Goal: Task Accomplishment & Management: Use online tool/utility

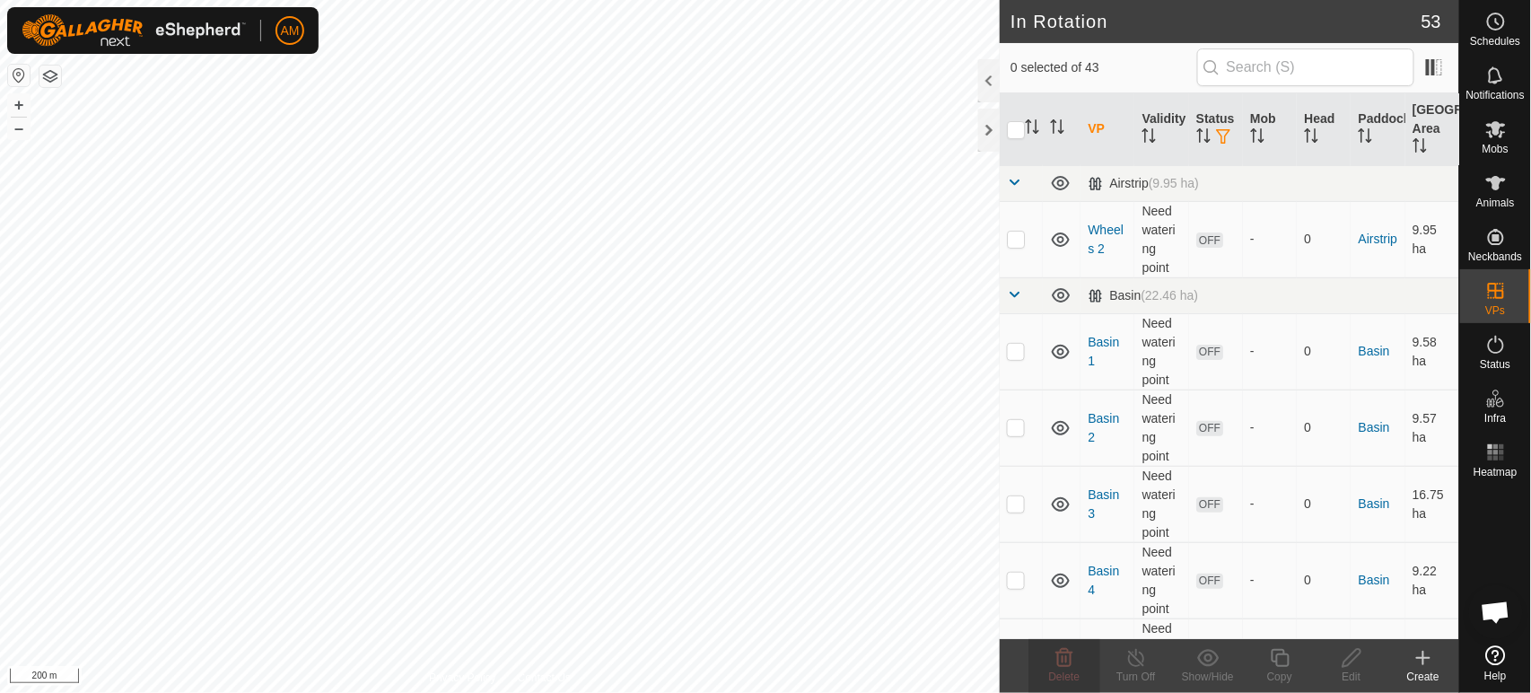
scroll to position [199, 0]
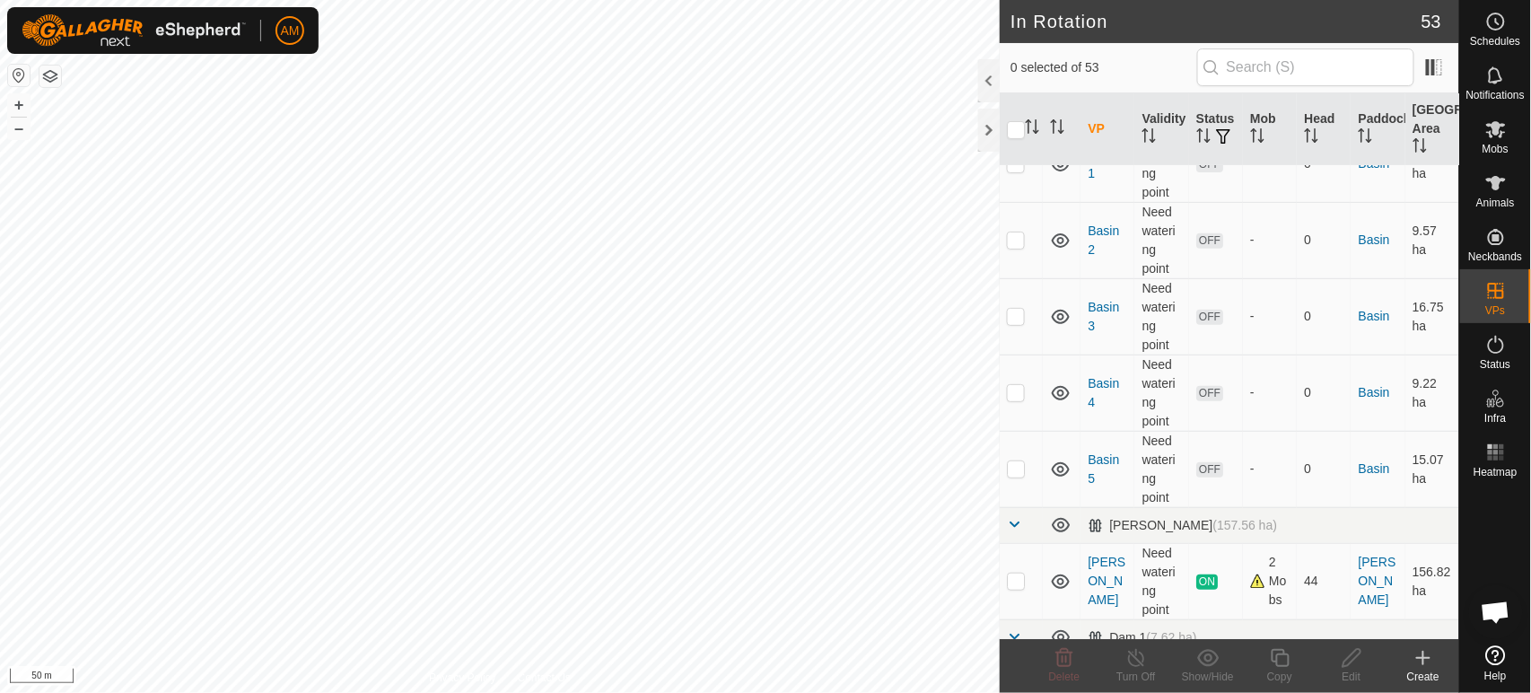
scroll to position [199, 0]
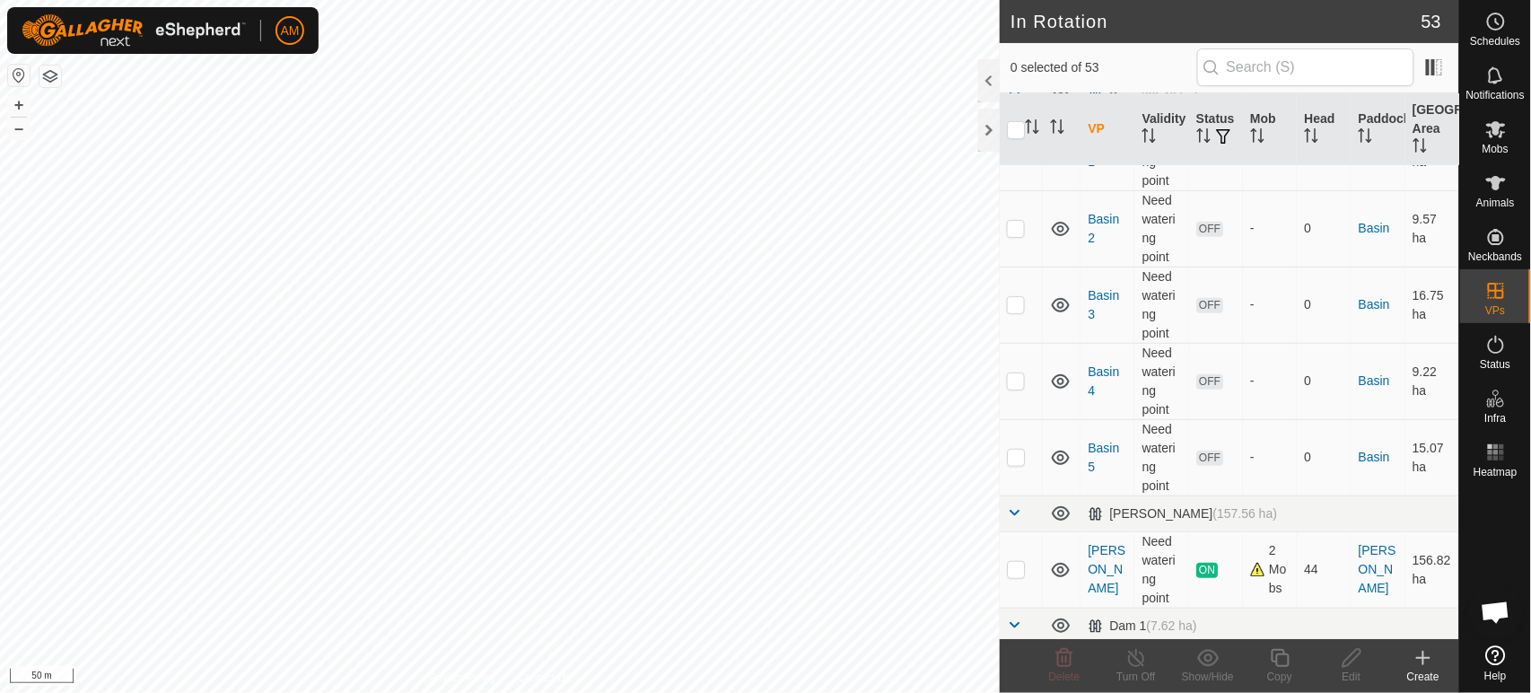
click at [1417, 658] on icon at bounding box center [1423, 658] width 13 height 0
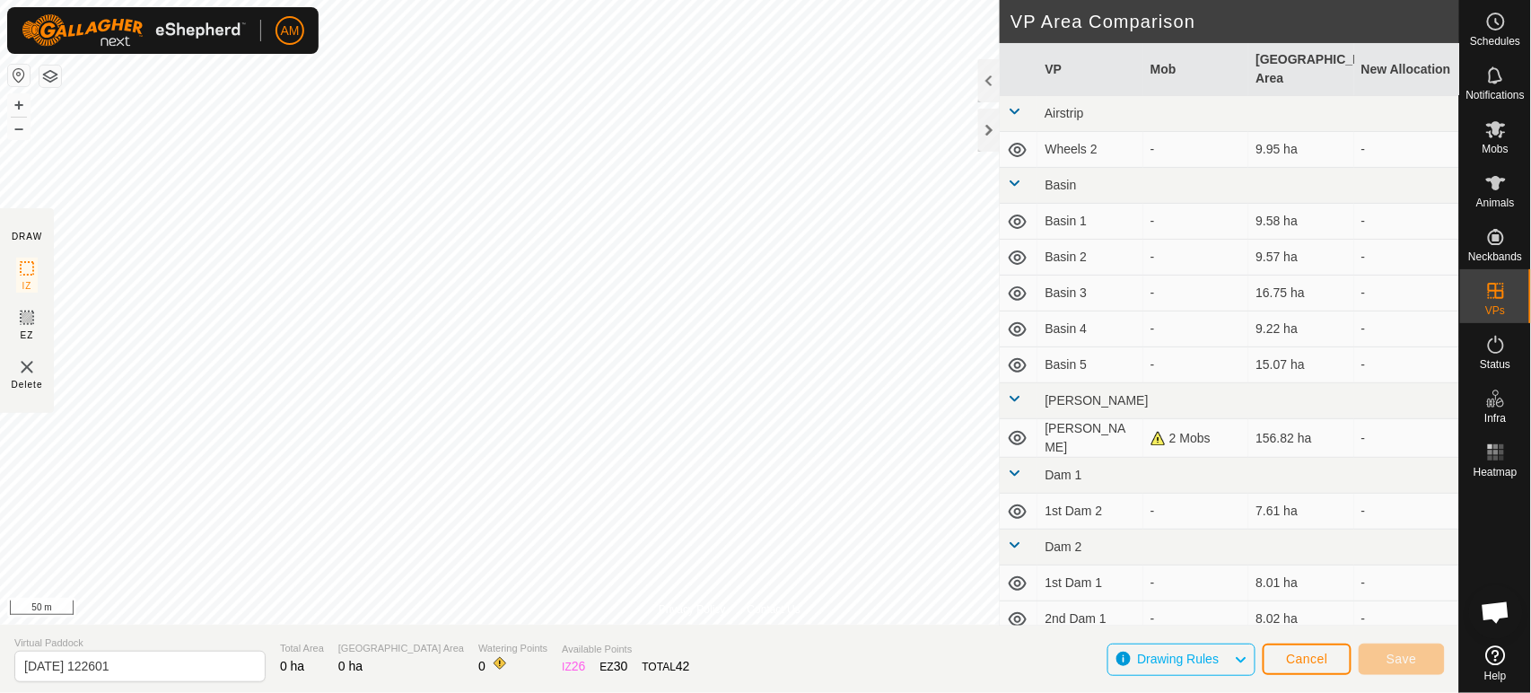
click at [696, 627] on div "Privacy Policy Contact Us 951000316669500 2595991461 Growing Stock Stevensons 5…" at bounding box center [729, 346] width 1459 height 693
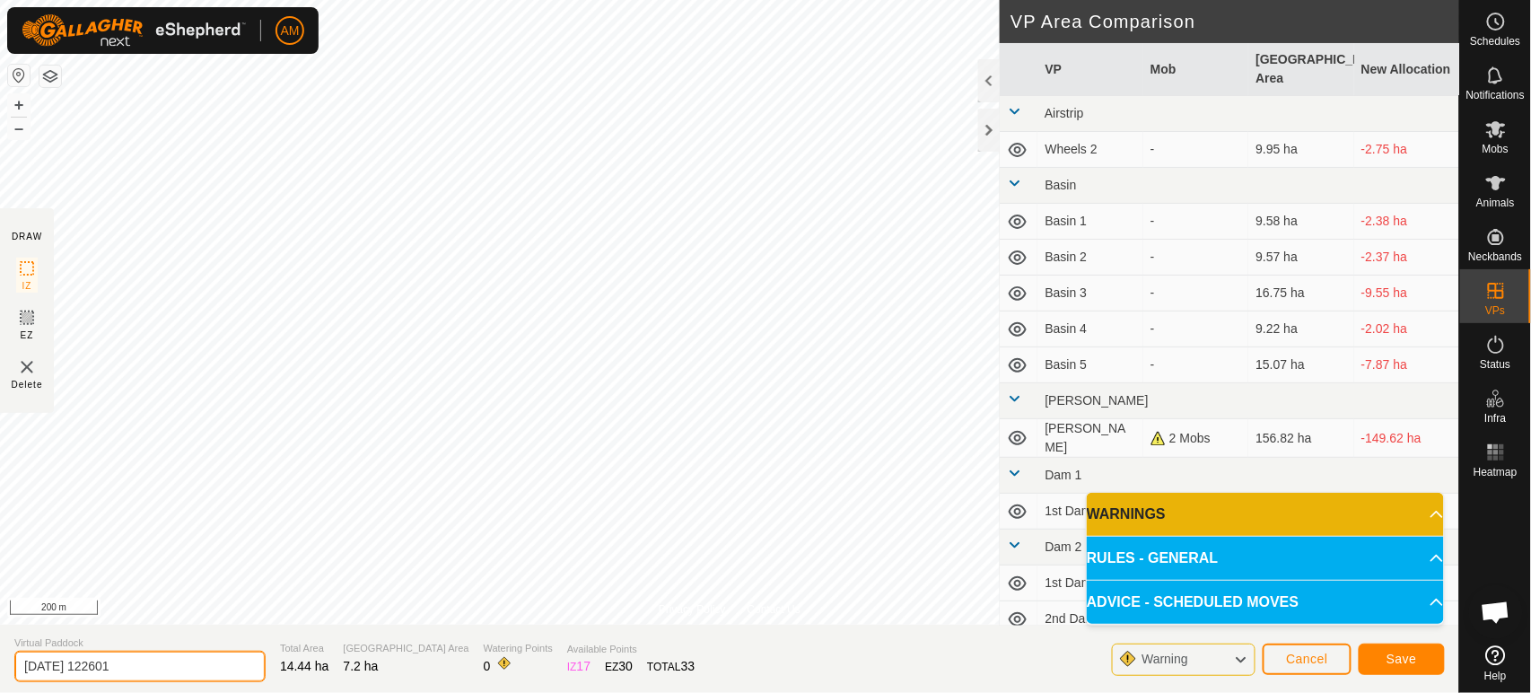
drag, startPoint x: 60, startPoint y: 659, endPoint x: 0, endPoint y: 657, distance: 60.2
click at [0, 657] on section "Virtual Paddock [DATE] 122601 Total Area 14.44 ha Grazing Area 7.2 ha Watering …" at bounding box center [729, 659] width 1459 height 68
type input "Move"
click at [1423, 654] on button "Save" at bounding box center [1402, 659] width 86 height 31
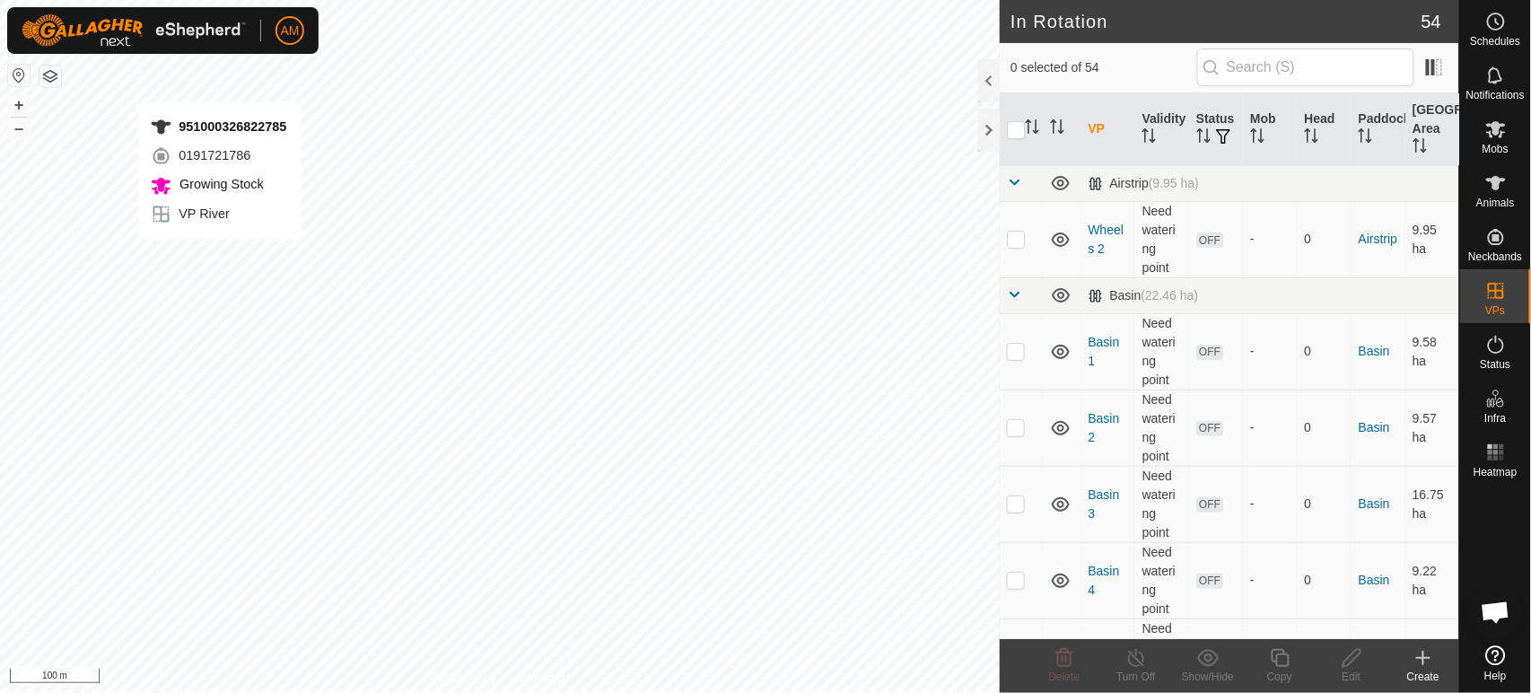
click at [219, 257] on div "951000326822785 0191721786 Growing Stock VP River + – ⇧ i 100 m" at bounding box center [500, 346] width 1000 height 693
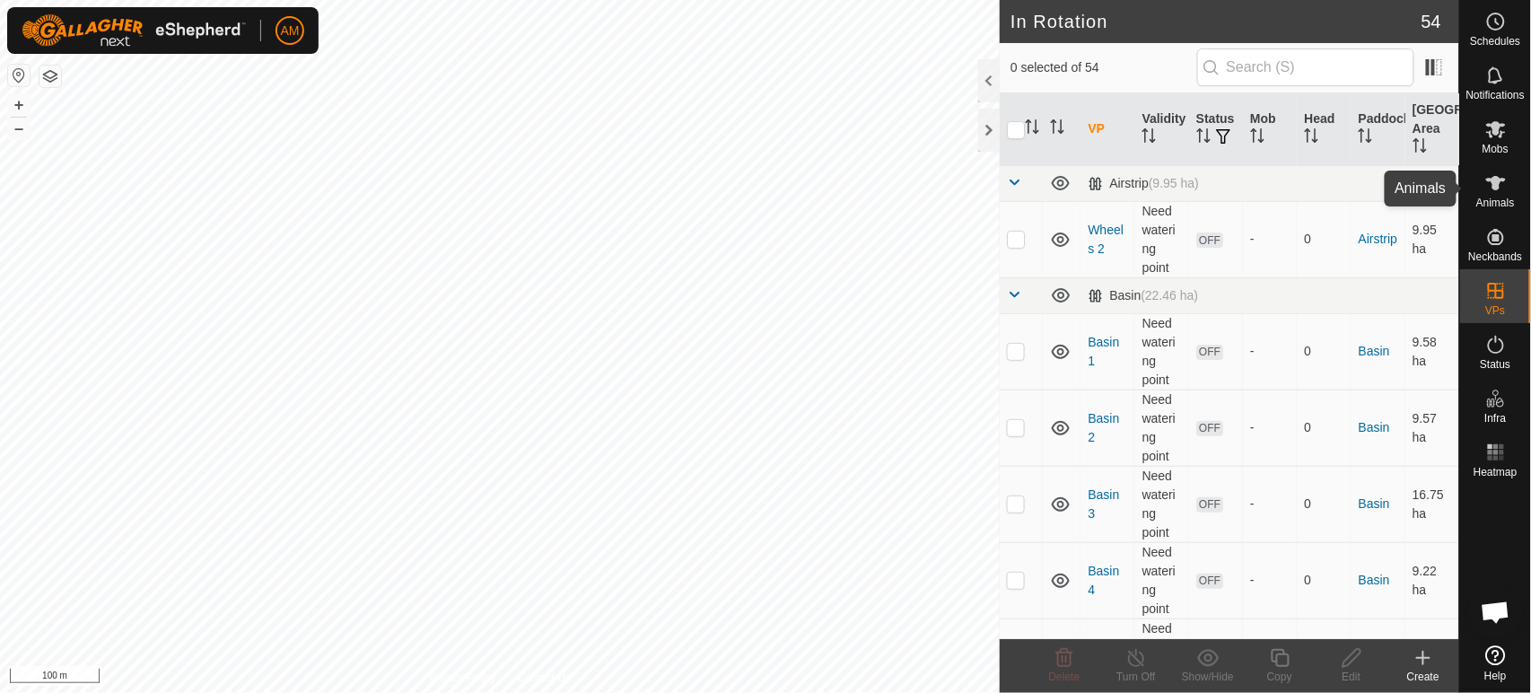
click at [1501, 201] on span "Animals" at bounding box center [1495, 202] width 39 height 11
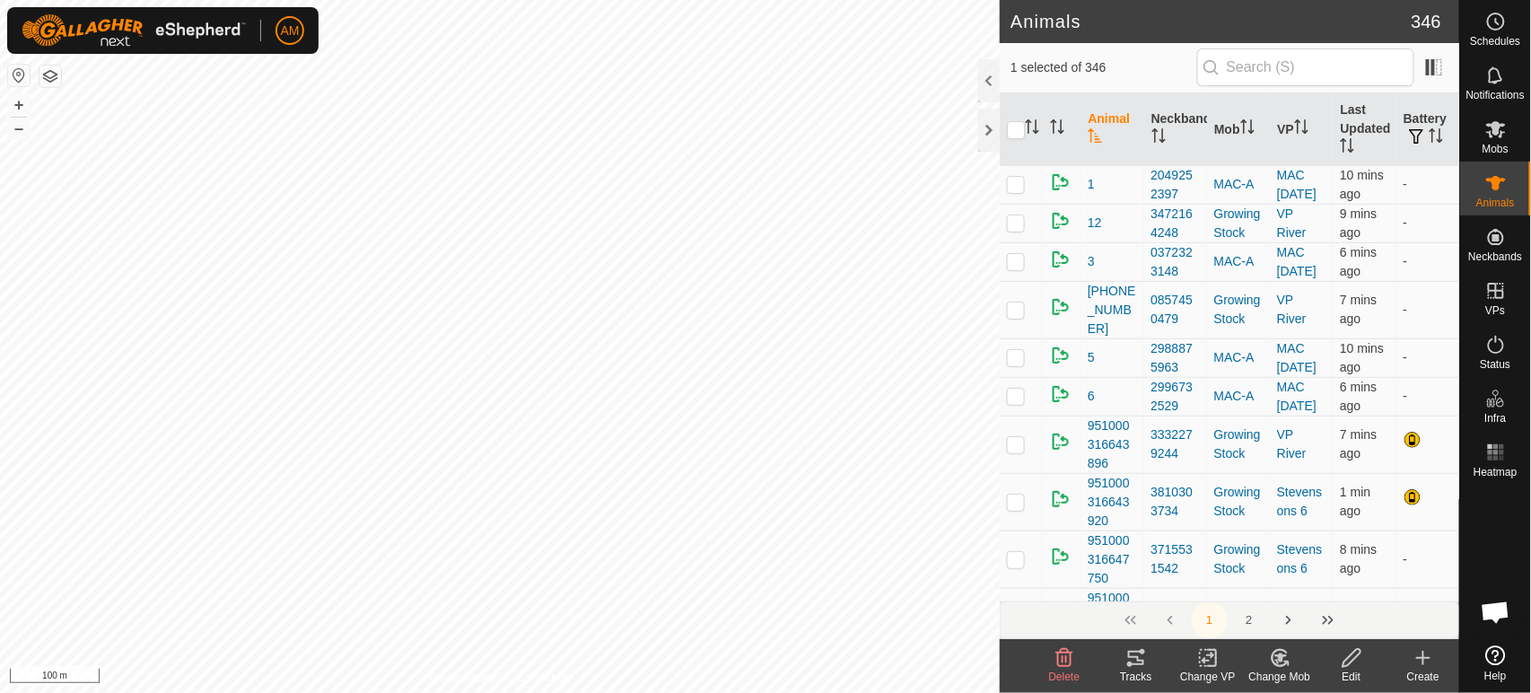
click at [1213, 654] on icon at bounding box center [1208, 658] width 13 height 12
click at [1225, 588] on link "Choose VP..." at bounding box center [1263, 581] width 178 height 36
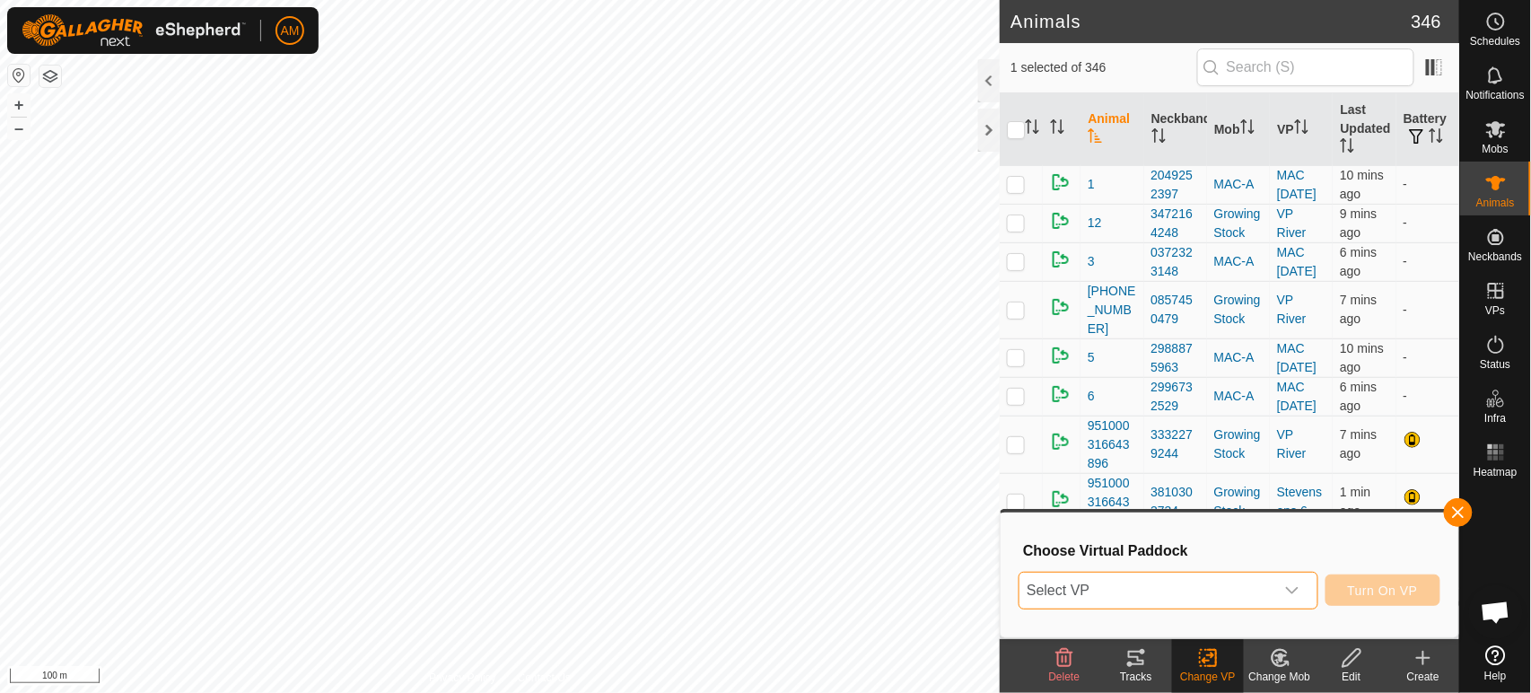
click at [1192, 587] on span "Select VP" at bounding box center [1147, 591] width 254 height 36
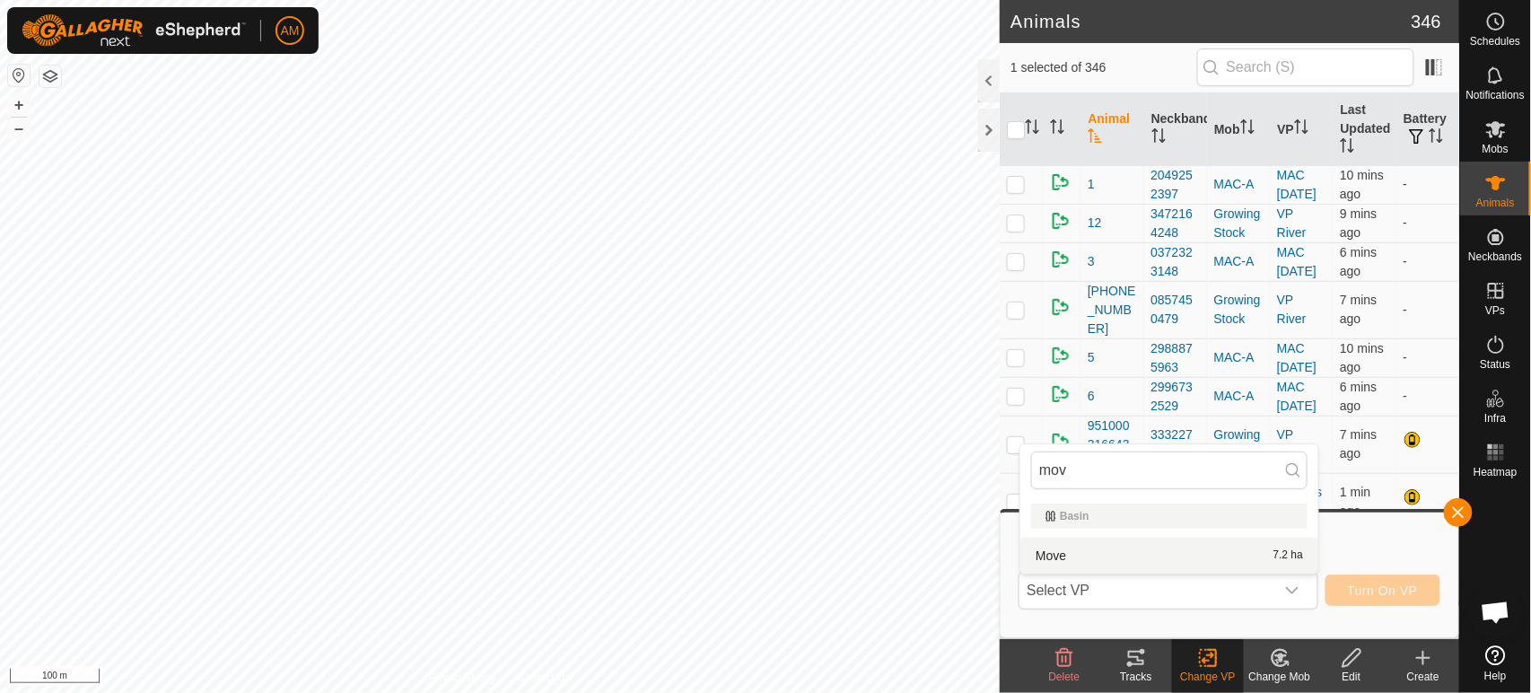
type input "mov"
click at [1080, 558] on li "Move 7.2 ha" at bounding box center [1169, 556] width 298 height 36
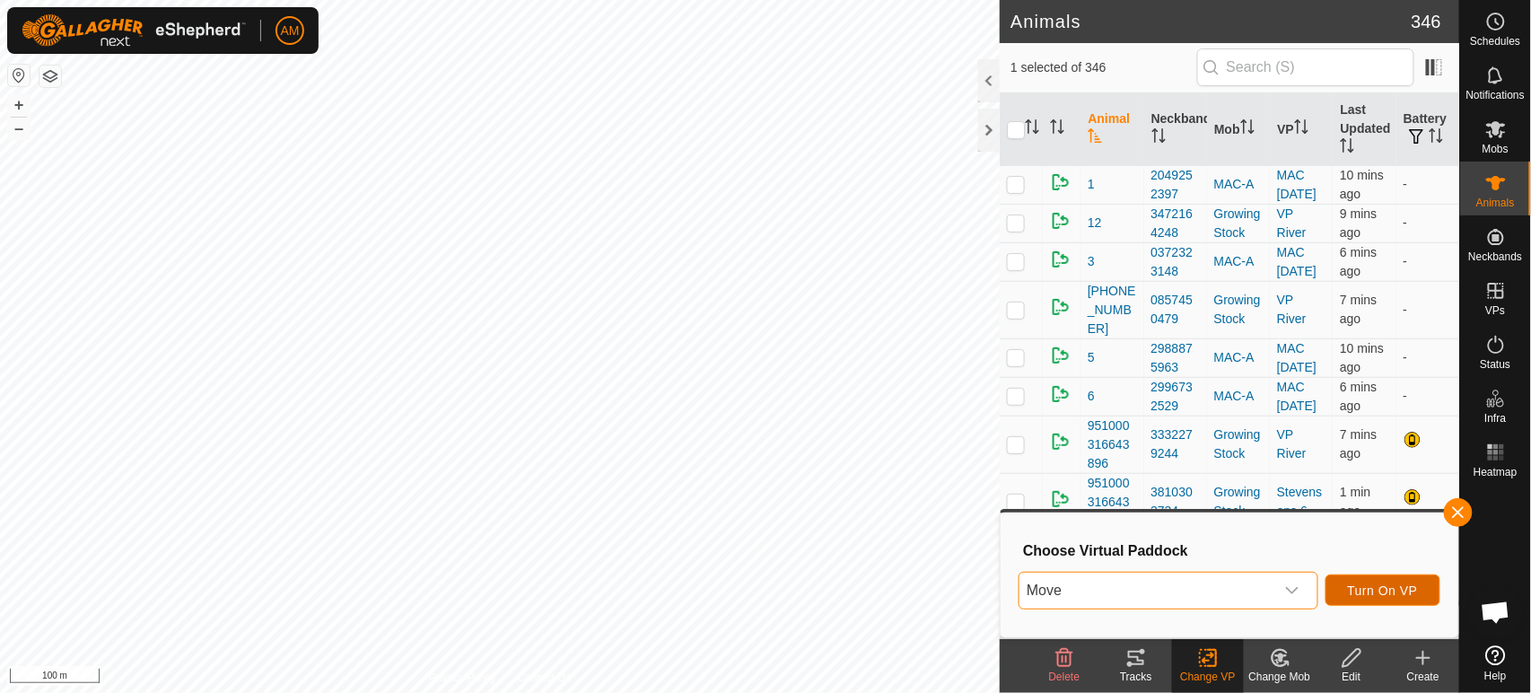
click at [1407, 591] on span "Turn On VP" at bounding box center [1383, 590] width 70 height 14
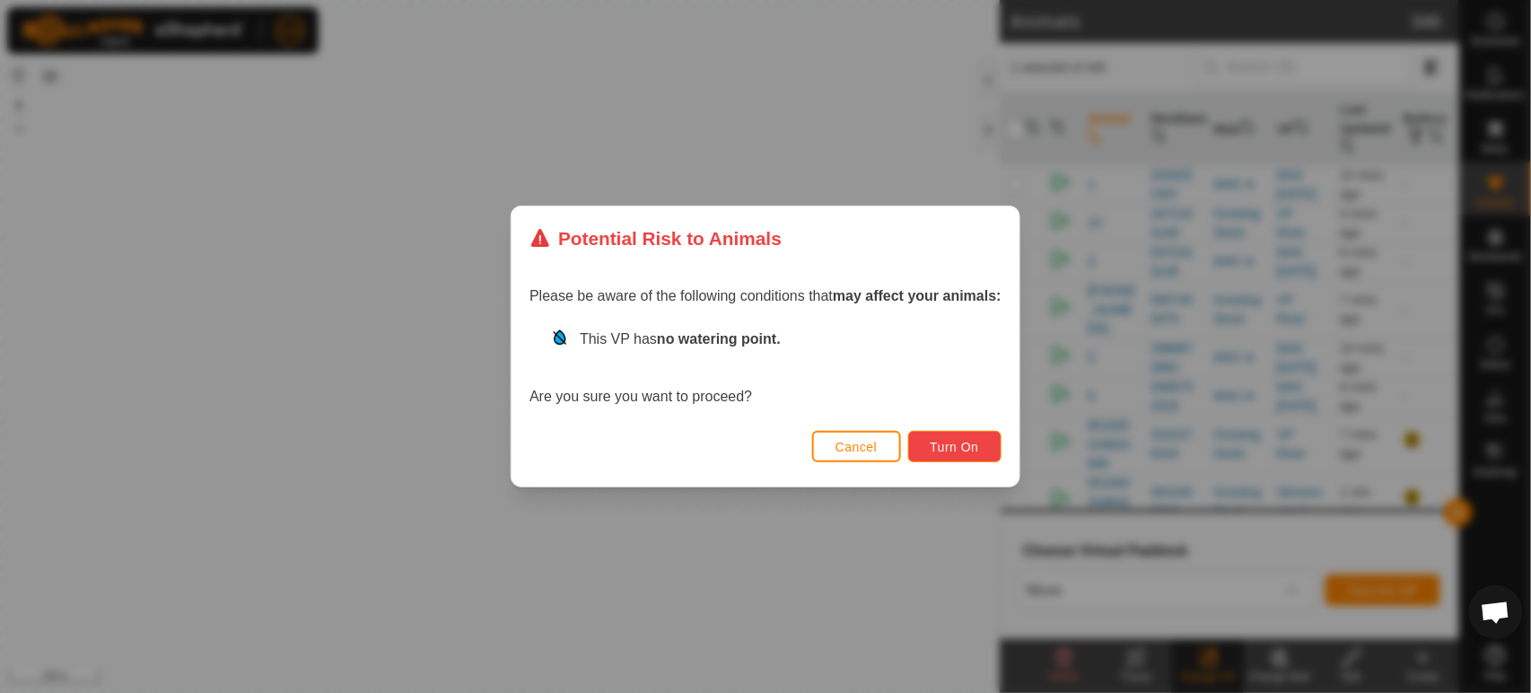
click at [929, 437] on button "Turn On" at bounding box center [954, 446] width 93 height 31
